Goal: Task Accomplishment & Management: Use online tool/utility

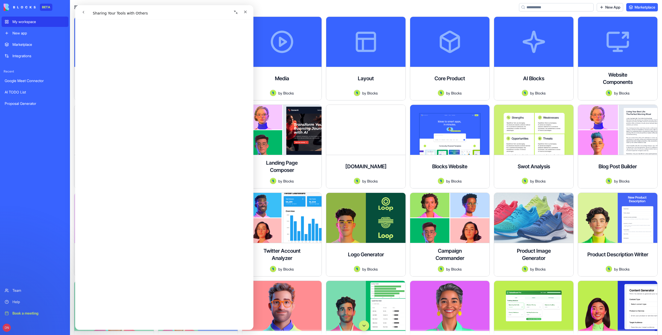
scroll to position [246, 0]
click at [247, 12] on icon "Close" at bounding box center [245, 12] width 4 height 4
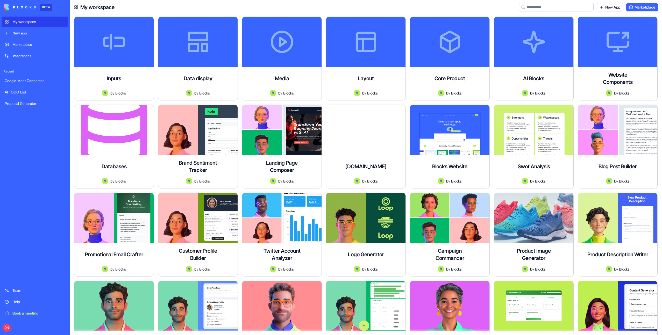
click at [22, 35] on div "New app" at bounding box center [38, 33] width 53 height 5
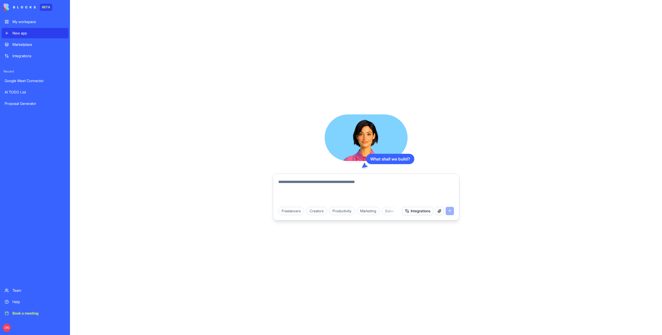
click at [28, 48] on link "Marketplace" at bounding box center [35, 44] width 67 height 10
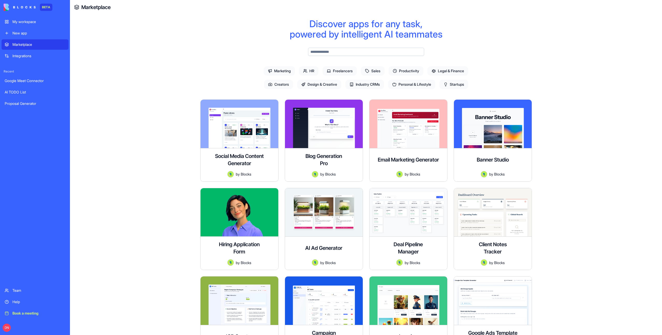
click at [30, 35] on div "New app" at bounding box center [38, 33] width 53 height 5
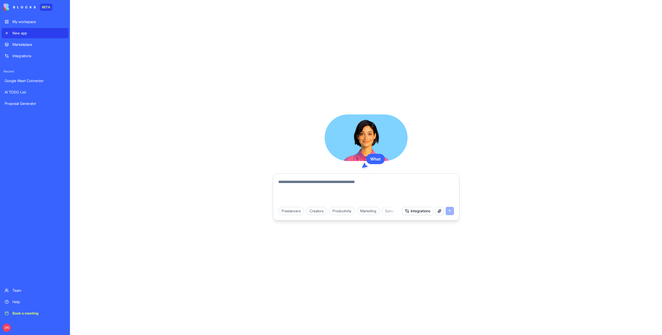
click at [34, 26] on link "My workspace" at bounding box center [35, 22] width 67 height 10
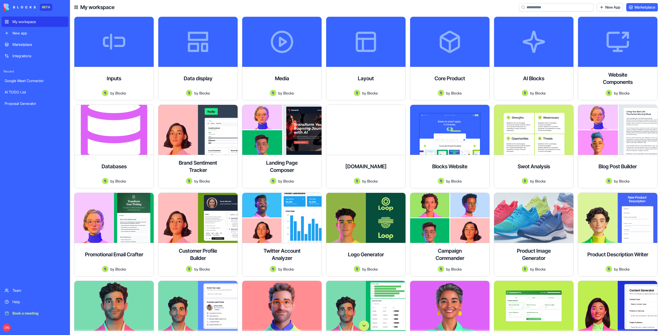
click at [30, 47] on link "Marketplace" at bounding box center [35, 44] width 67 height 10
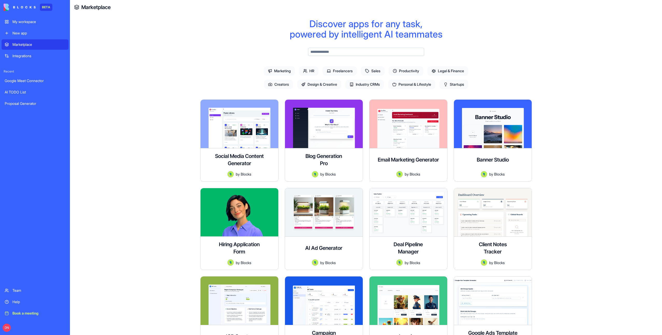
click at [328, 71] on icon at bounding box center [329, 71] width 4 height 4
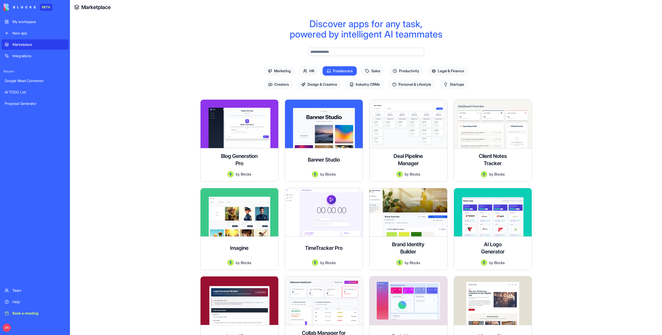
click at [365, 72] on icon at bounding box center [367, 71] width 4 height 4
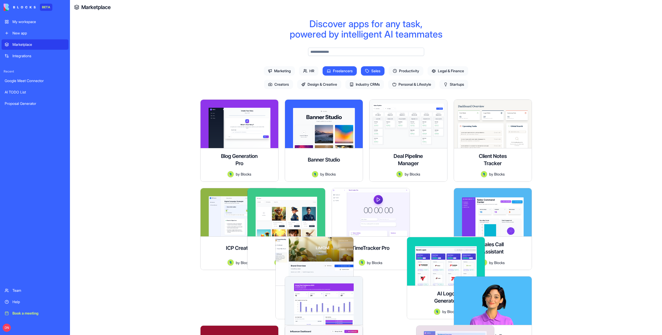
click at [410, 72] on span "Productivity" at bounding box center [406, 70] width 35 height 9
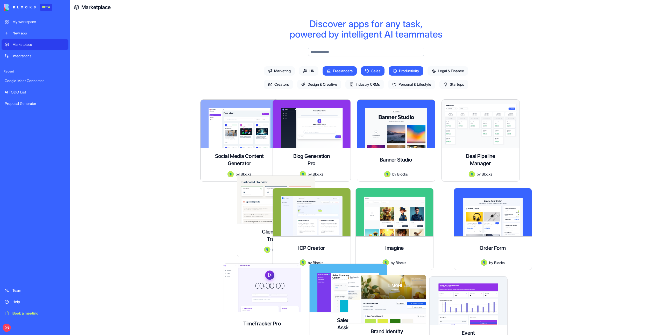
click at [450, 72] on span "Legal & Finance" at bounding box center [448, 70] width 41 height 9
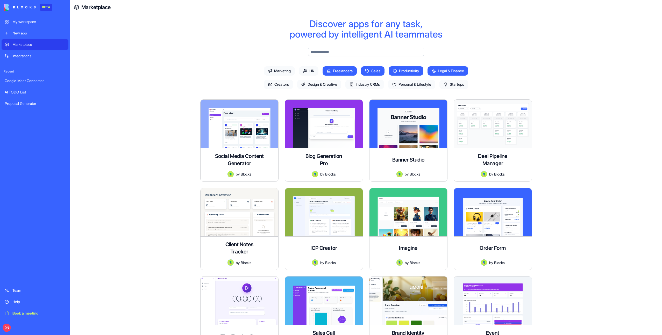
click at [418, 83] on span "Personal & Lifestyle" at bounding box center [411, 84] width 47 height 9
click at [372, 84] on span "Industry CRMs" at bounding box center [364, 84] width 39 height 9
click at [322, 84] on span "Design & Creative" at bounding box center [319, 84] width 44 height 9
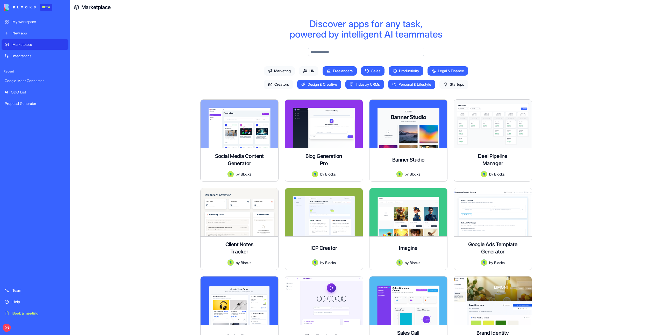
click at [306, 70] on icon at bounding box center [305, 71] width 4 height 4
click at [279, 73] on span "Marketing" at bounding box center [279, 70] width 31 height 9
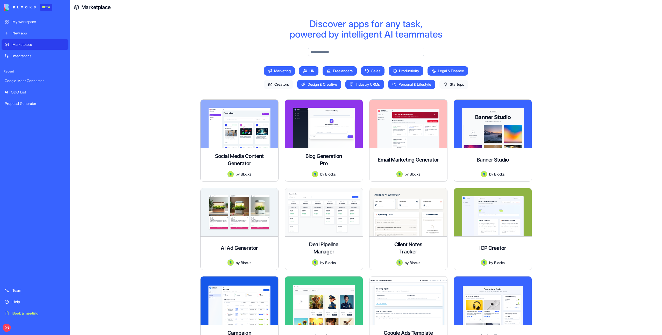
click at [461, 84] on span "Startups" at bounding box center [453, 84] width 29 height 9
click at [331, 51] on input "text" at bounding box center [366, 52] width 116 height 8
click at [331, 54] on input "text" at bounding box center [366, 52] width 116 height 8
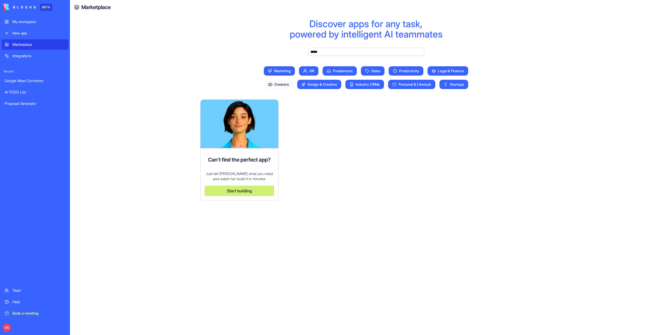
type input "******"
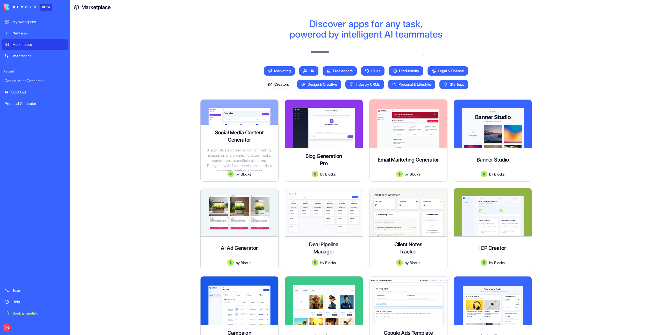
click at [43, 53] on div "Integrations" at bounding box center [38, 55] width 53 height 5
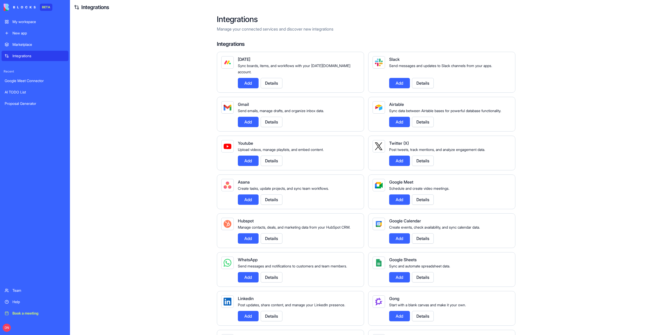
click at [37, 44] on div "Marketplace" at bounding box center [38, 44] width 53 height 5
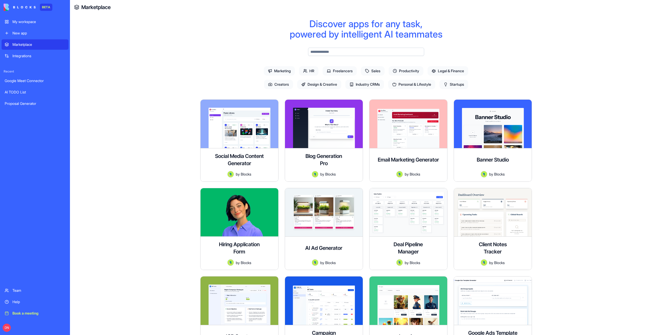
click at [27, 35] on div "New app" at bounding box center [38, 33] width 53 height 5
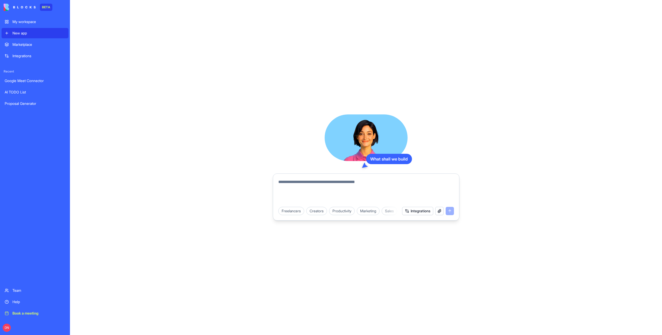
click at [23, 23] on div "My workspace" at bounding box center [38, 21] width 53 height 5
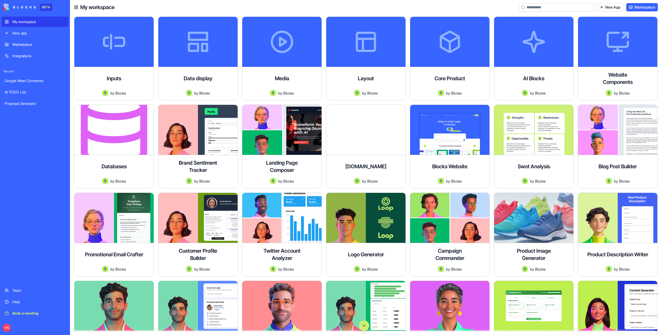
click at [26, 314] on div "Book a meeting" at bounding box center [38, 313] width 53 height 5
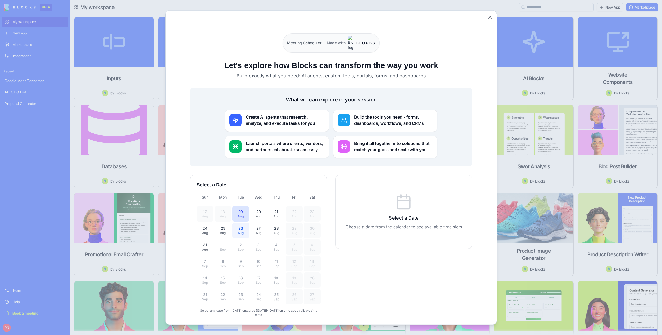
click at [240, 231] on div "Aug" at bounding box center [240, 233] width 11 height 4
click at [259, 223] on button "[DATE]" at bounding box center [258, 231] width 17 height 16
click at [258, 206] on button "[DATE]" at bounding box center [258, 214] width 17 height 16
click at [270, 206] on button "[DATE]" at bounding box center [276, 214] width 17 height 16
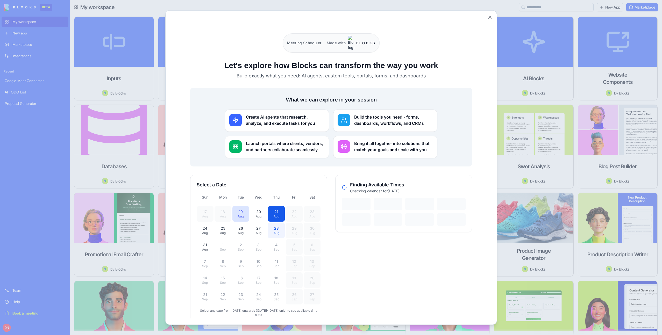
click at [274, 226] on div "28" at bounding box center [276, 228] width 11 height 5
click at [204, 264] on div "Sep" at bounding box center [205, 266] width 11 height 4
click at [229, 258] on button "[DATE]" at bounding box center [222, 264] width 17 height 16
click at [380, 109] on div "Build the tools you need - forms, dashboards, workflows, and CRMs" at bounding box center [385, 120] width 104 height 22
click at [307, 121] on div "Create AI agents that research, analyze, and execute tasks for you" at bounding box center [277, 120] width 104 height 22
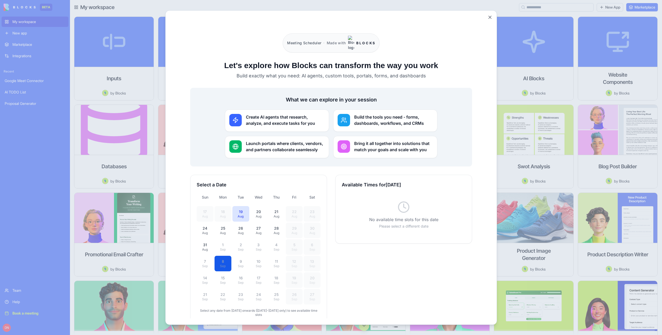
click at [296, 150] on div "What we can explore in your session Create AI agents that research, analyze, an…" at bounding box center [331, 127] width 282 height 79
click at [346, 144] on circle at bounding box center [343, 146] width 5 height 5
click at [351, 109] on div "Build the tools you need - forms, dashboards, workflows, and CRMs" at bounding box center [385, 120] width 104 height 22
click at [488, 19] on button "Close" at bounding box center [489, 17] width 5 height 5
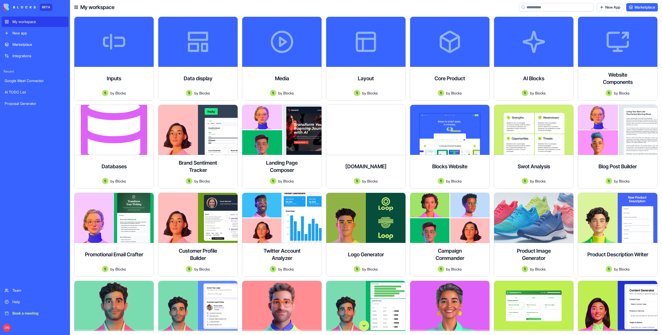
click at [361, 326] on button "Scroll to bottom" at bounding box center [364, 326] width 10 height 10
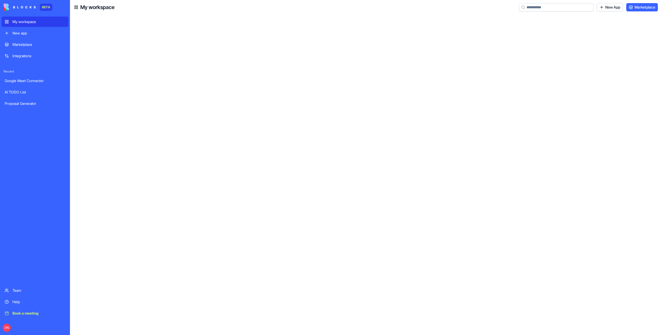
scroll to position [21264, 0]
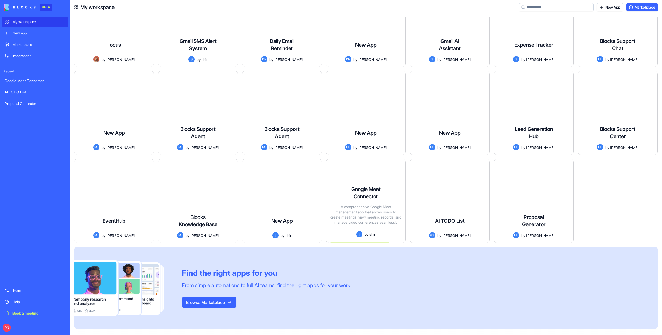
click at [357, 255] on div "Find the right apps for you From simple automations to full AI teams, find the …" at bounding box center [366, 288] width 584 height 82
click at [31, 27] on div "My workspace New app" at bounding box center [35, 28] width 67 height 22
click at [31, 31] on div "New app" at bounding box center [38, 33] width 53 height 5
